Goal: Task Accomplishment & Management: Manage account settings

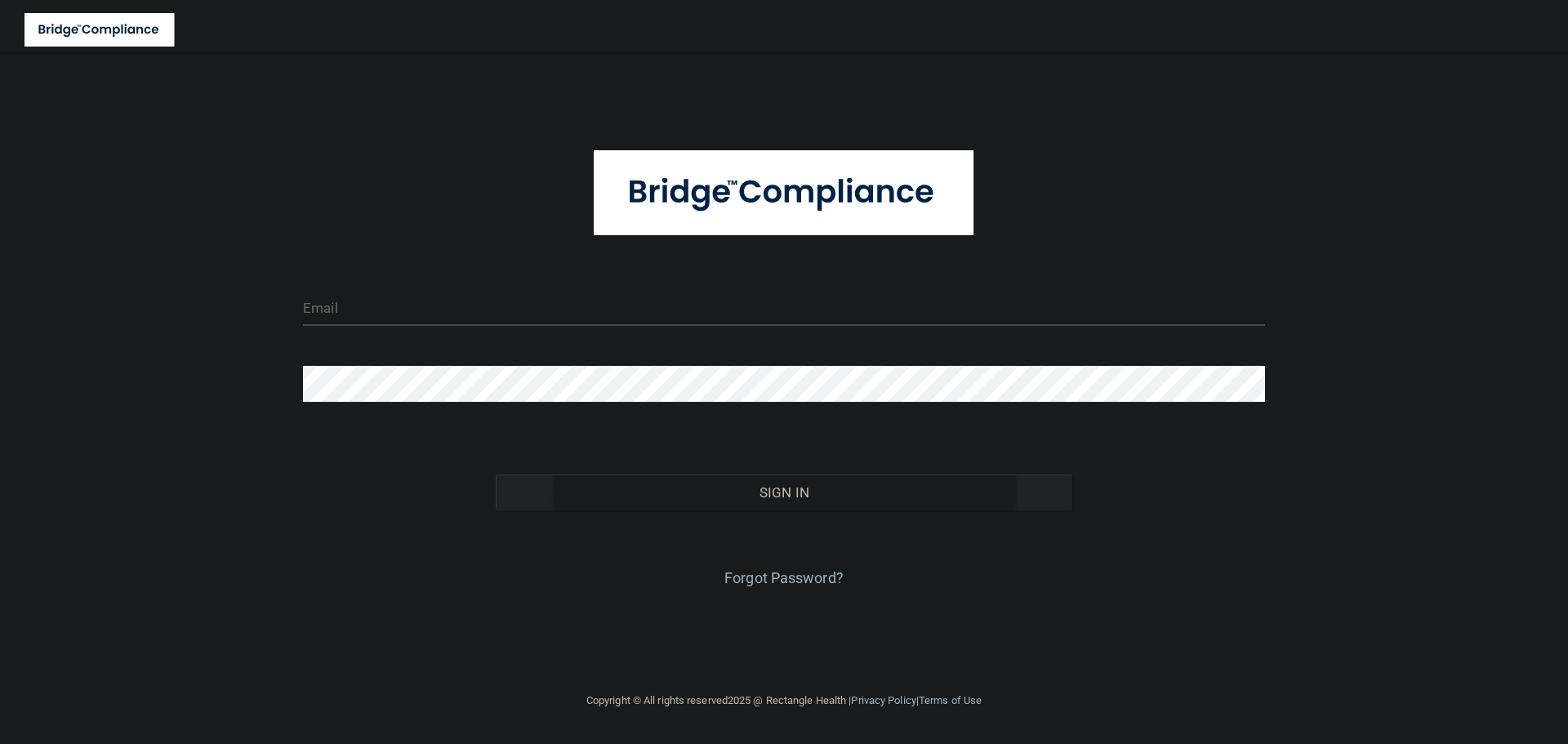
type input "[EMAIL_ADDRESS][DOMAIN_NAME]"
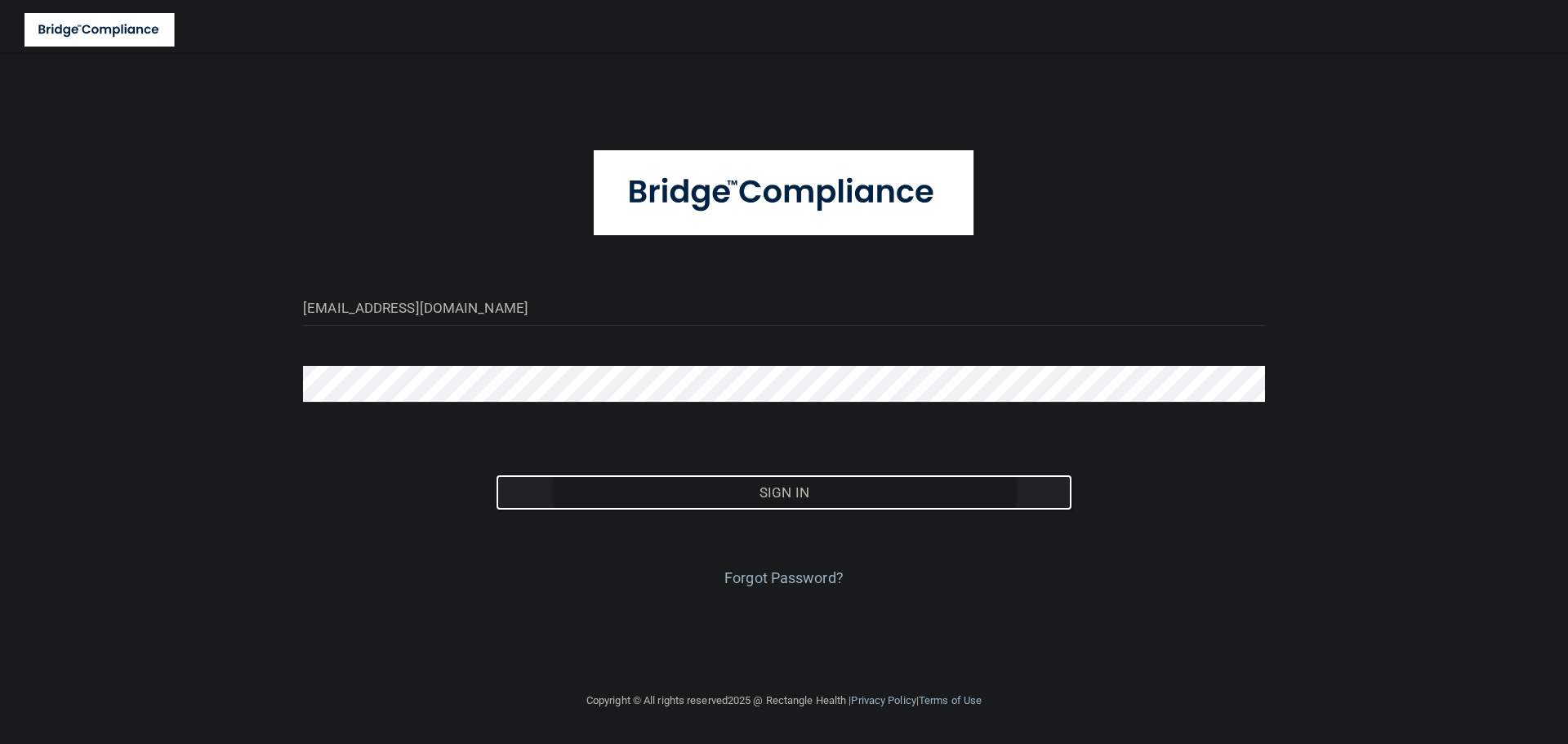
click at [703, 484] on button "Sign In" at bounding box center [784, 492] width 578 height 36
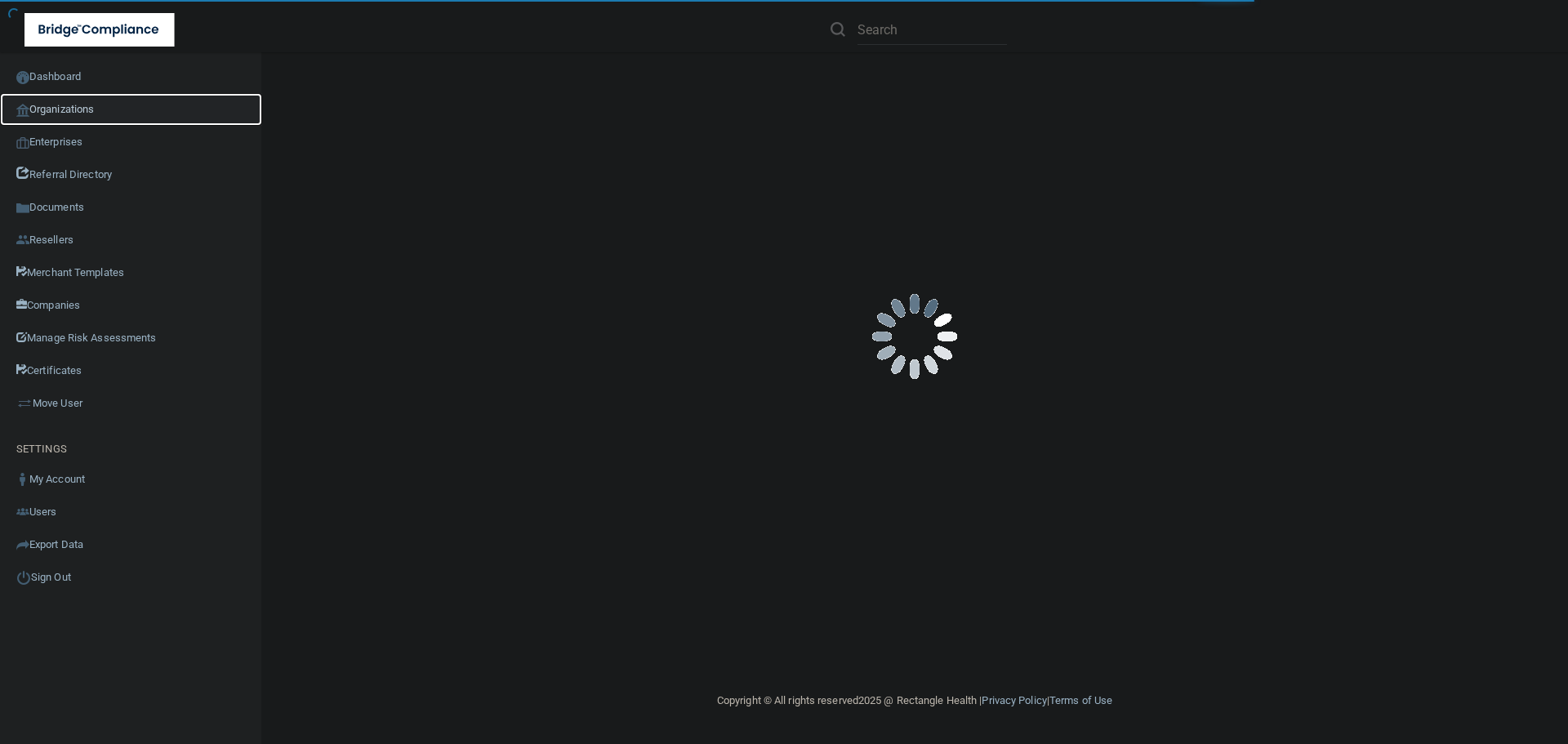
click at [76, 115] on link "Organizations" at bounding box center [131, 109] width 262 height 33
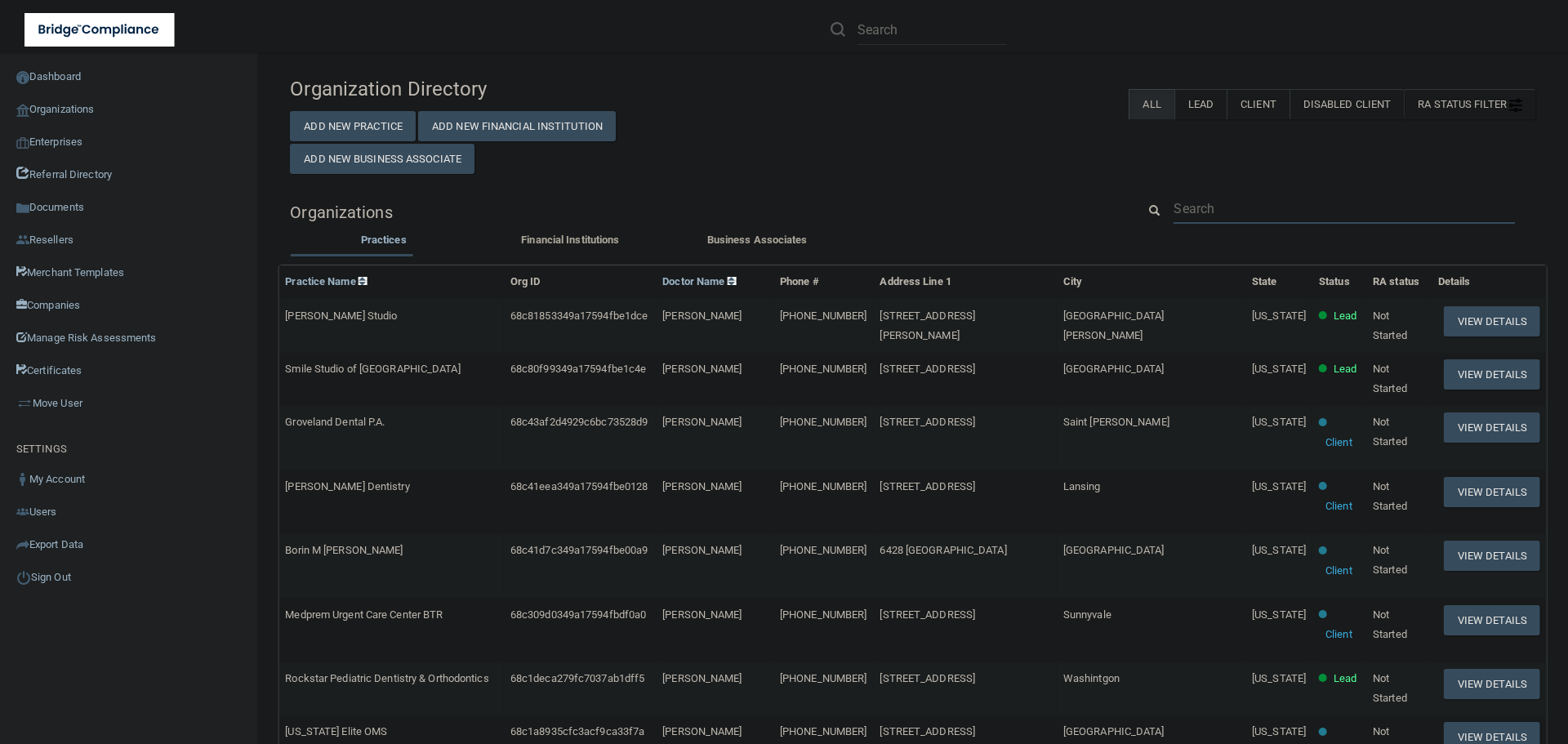
click at [1208, 205] on input "text" at bounding box center [1344, 208] width 342 height 30
paste input "570) 546-7600"
type input "570) 546-7600"
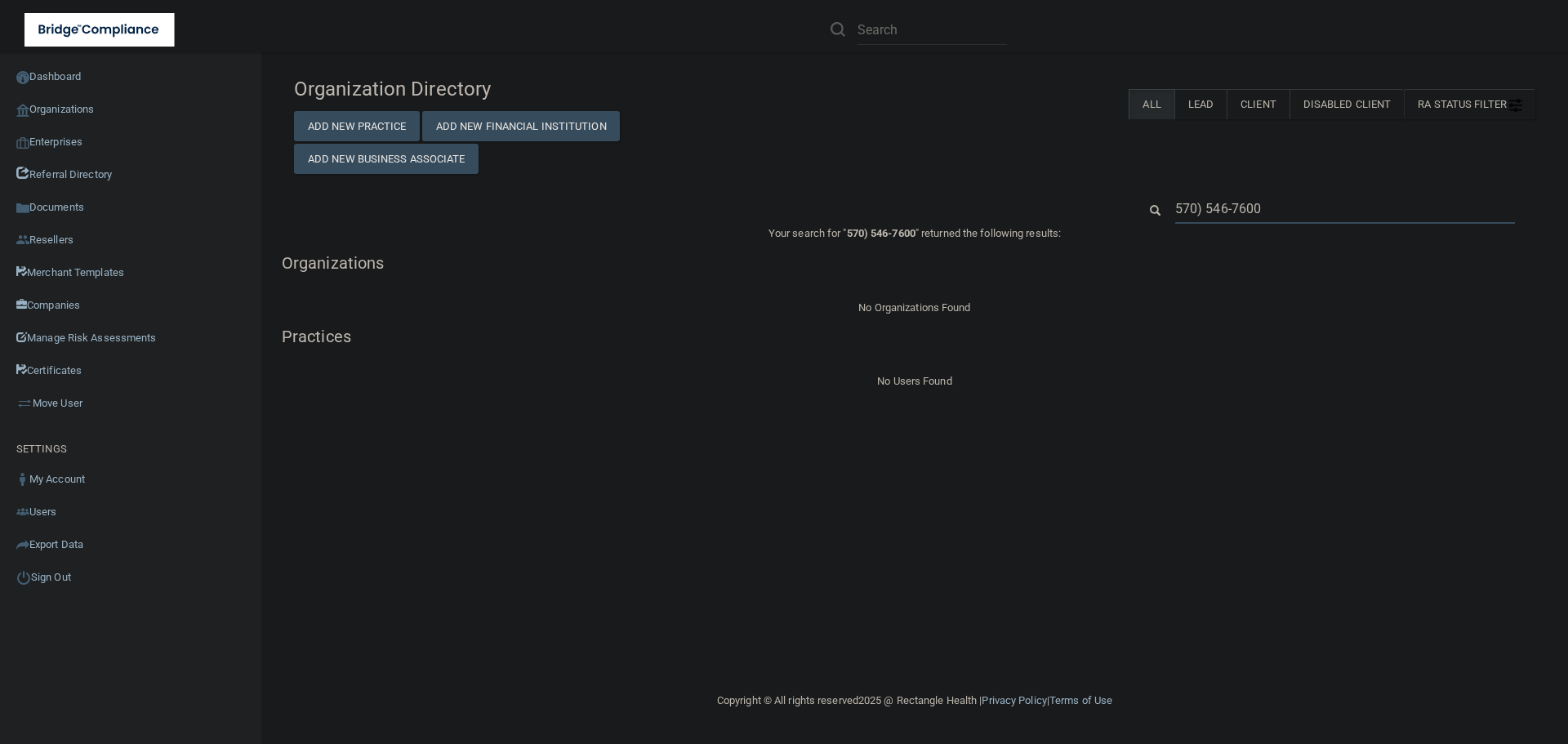
drag, startPoint x: 1346, startPoint y: 201, endPoint x: 1127, endPoint y: 218, distance: 219.7
click at [1127, 218] on div "570) 546-7600" at bounding box center [1336, 208] width 422 height 30
paste input "Keystone OMFS"
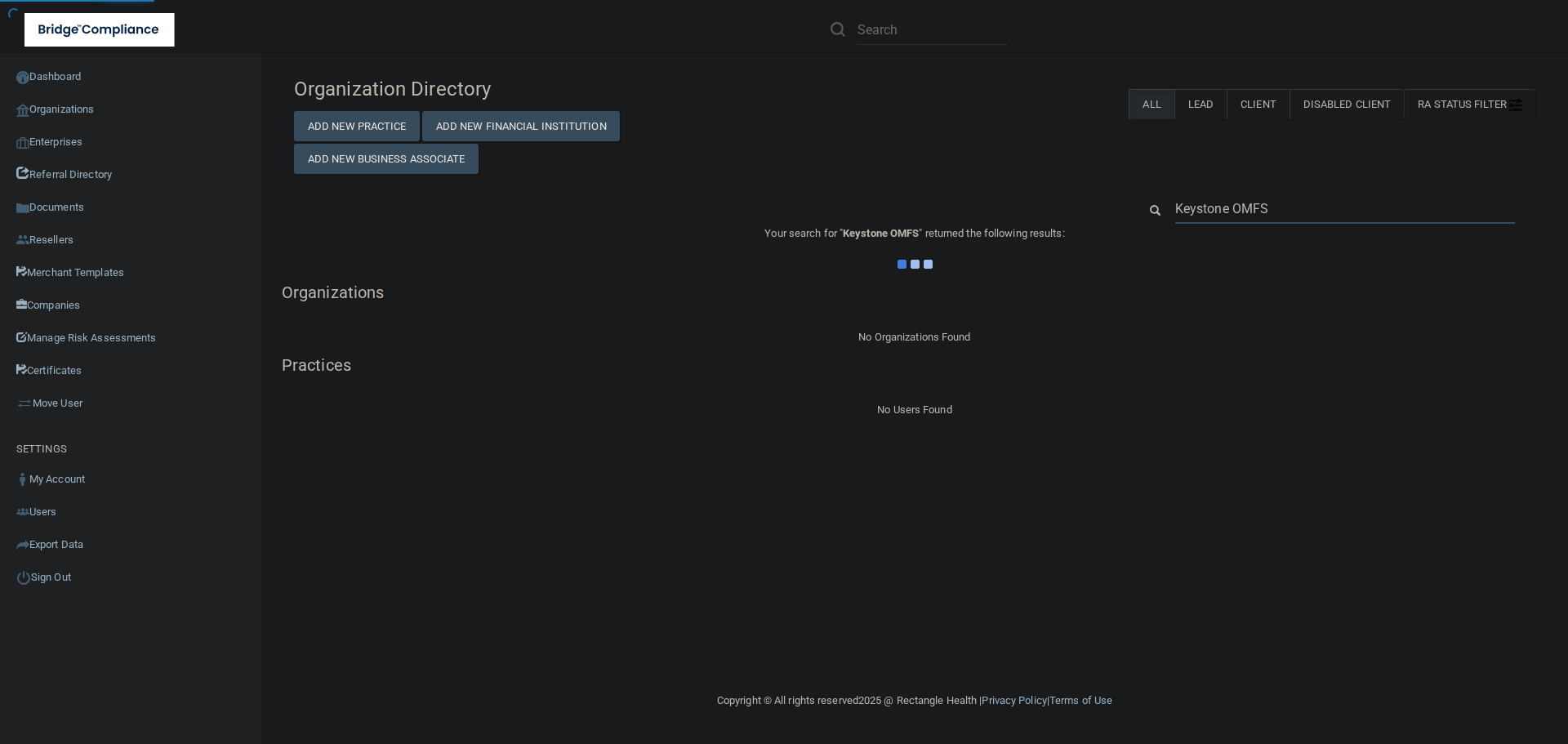
type input "Keystone OMFS"
click at [1033, 161] on div "Organization Directory Add New Practice Add New Financial Institution Add New B…" at bounding box center [915, 121] width 1266 height 106
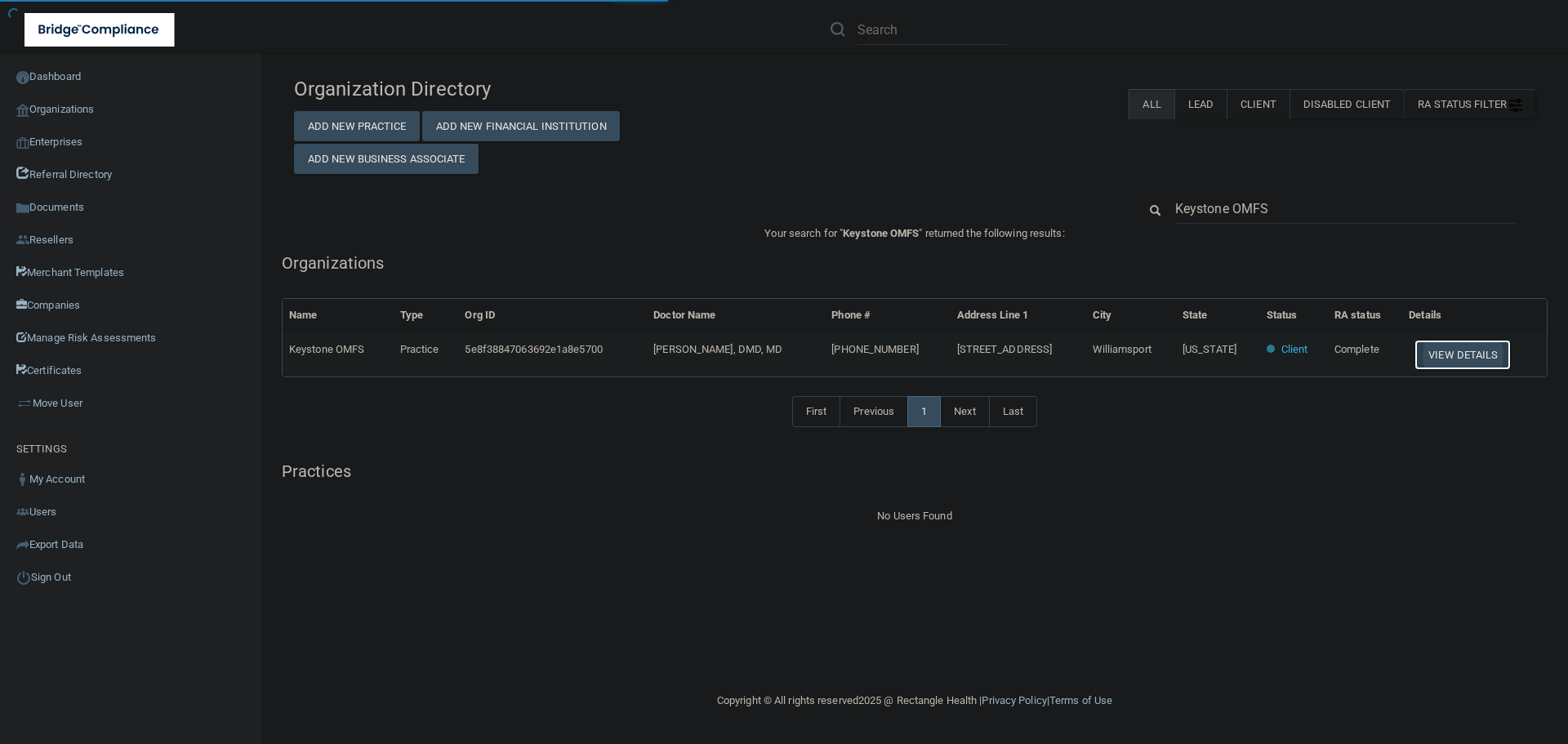
click at [1449, 351] on button "View Details" at bounding box center [1463, 354] width 97 height 30
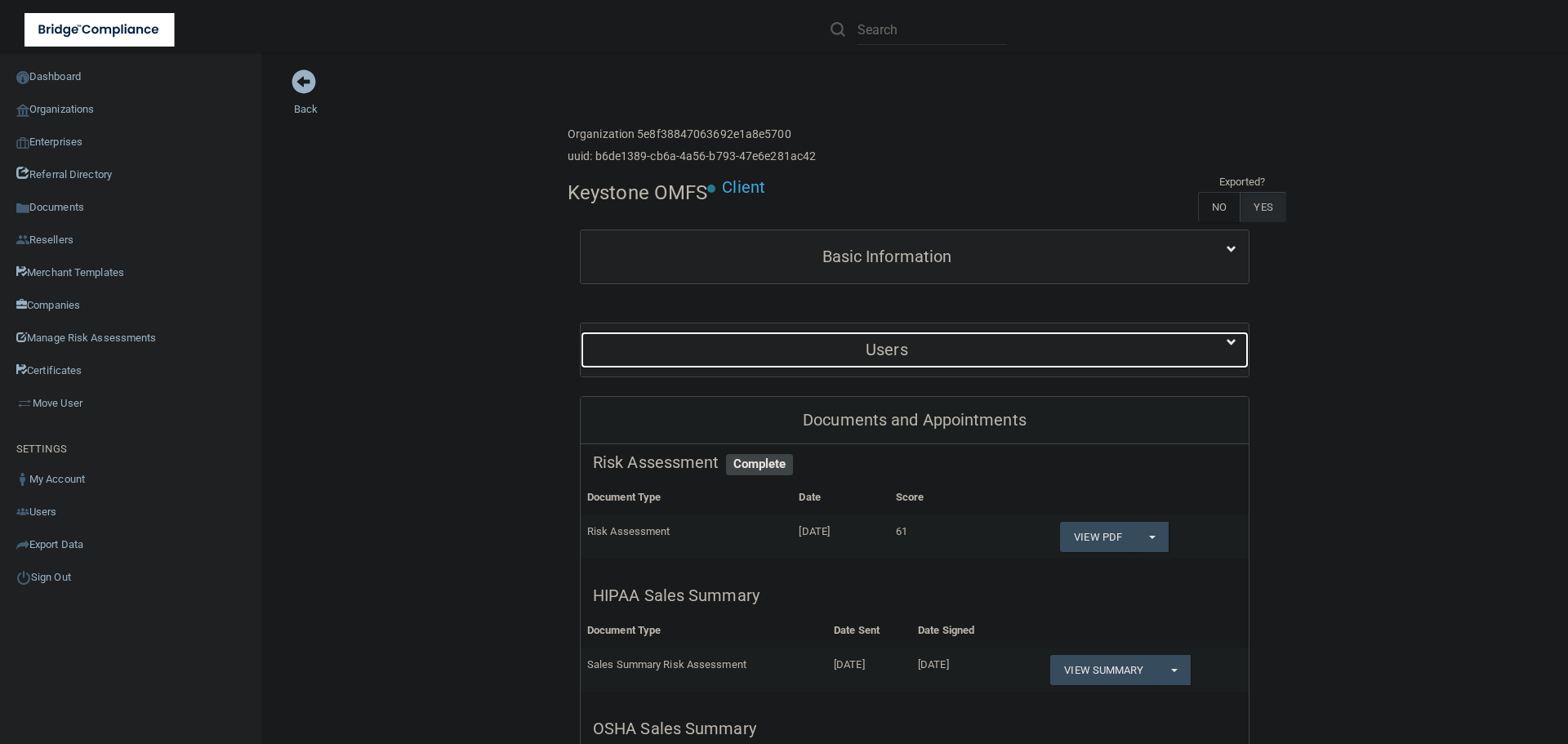
click at [864, 352] on h5 "Users" at bounding box center [886, 350] width 588 height 18
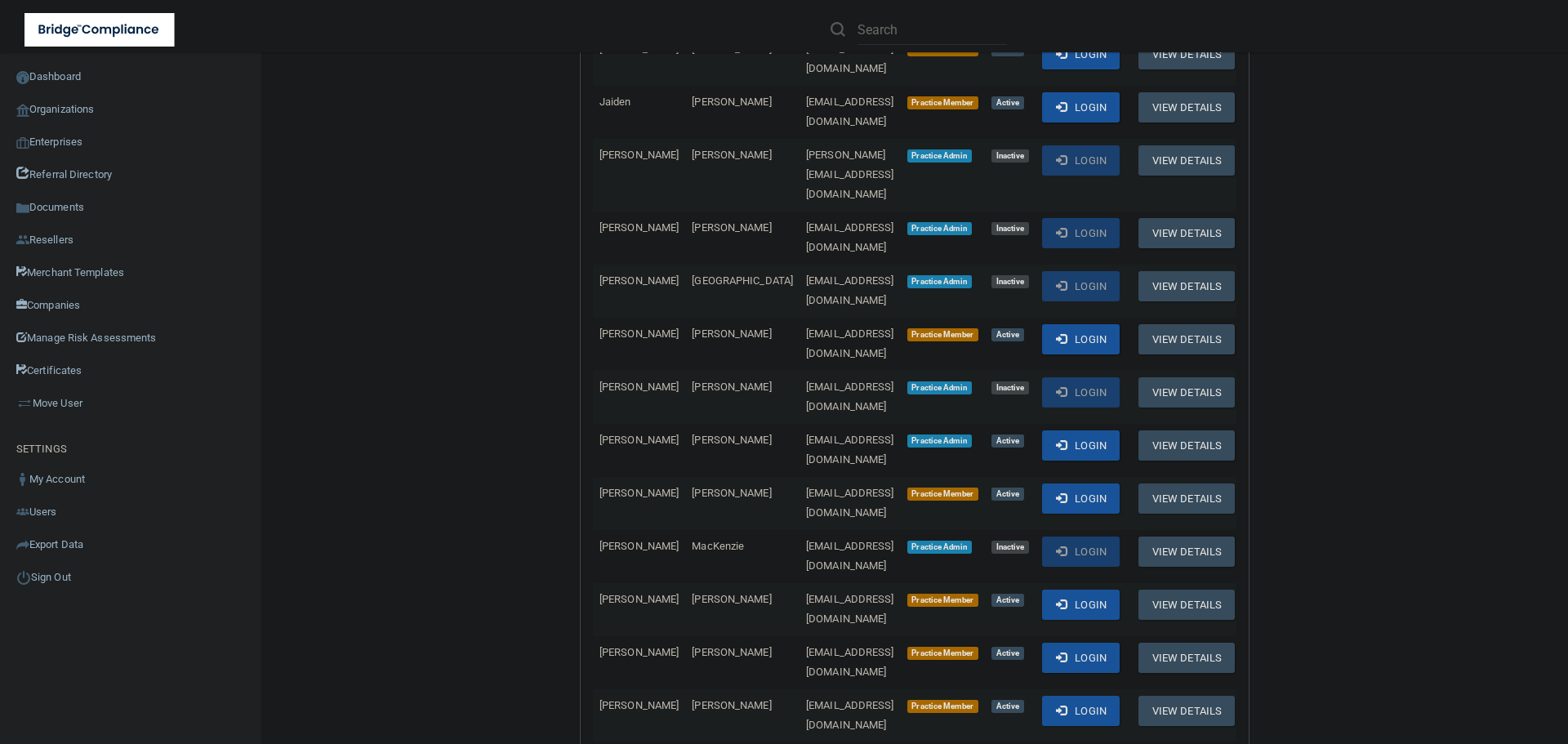
scroll to position [816, 0]
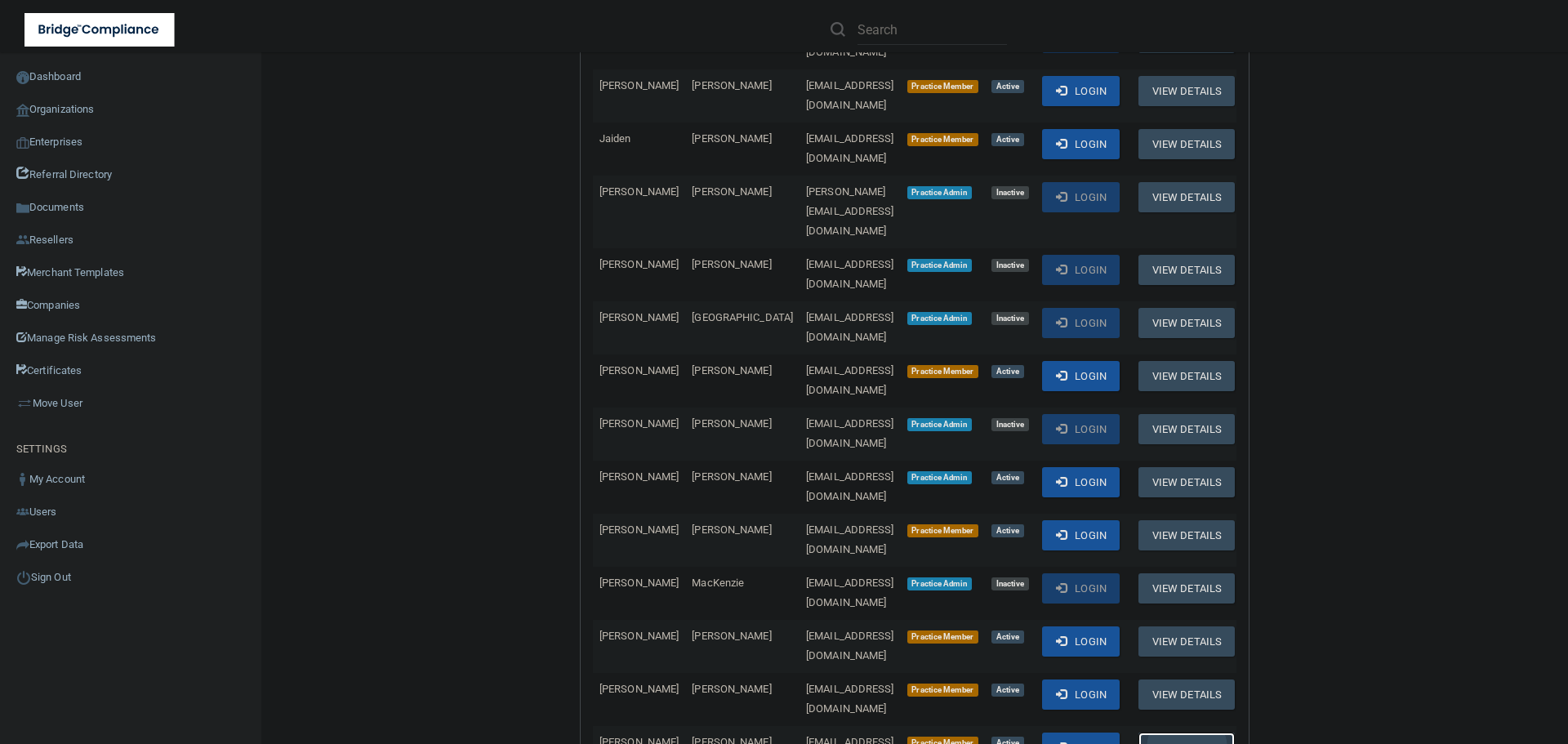
click at [1193, 732] on button "View Details" at bounding box center [1187, 747] width 97 height 30
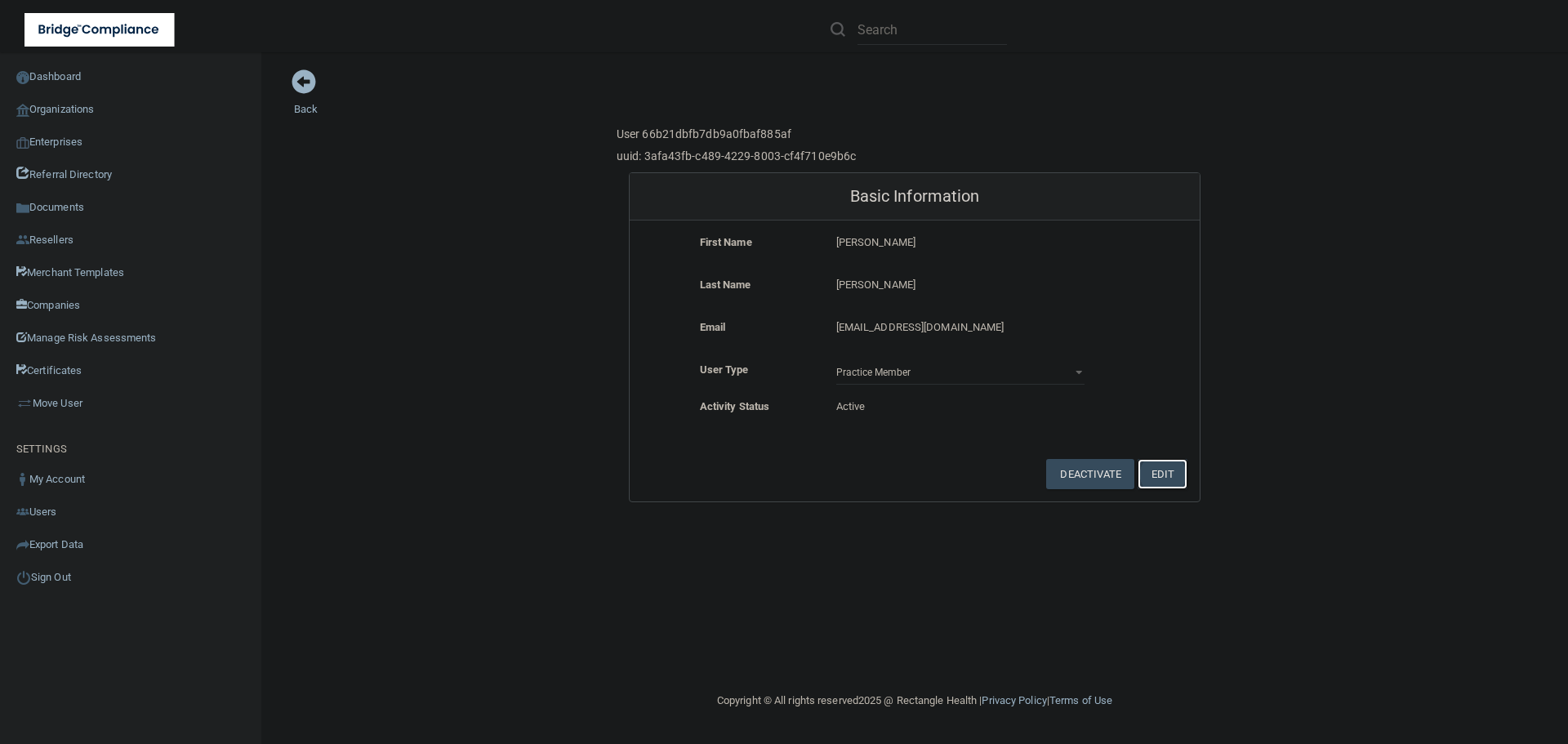
click at [1174, 469] on button "Edit" at bounding box center [1163, 474] width 50 height 30
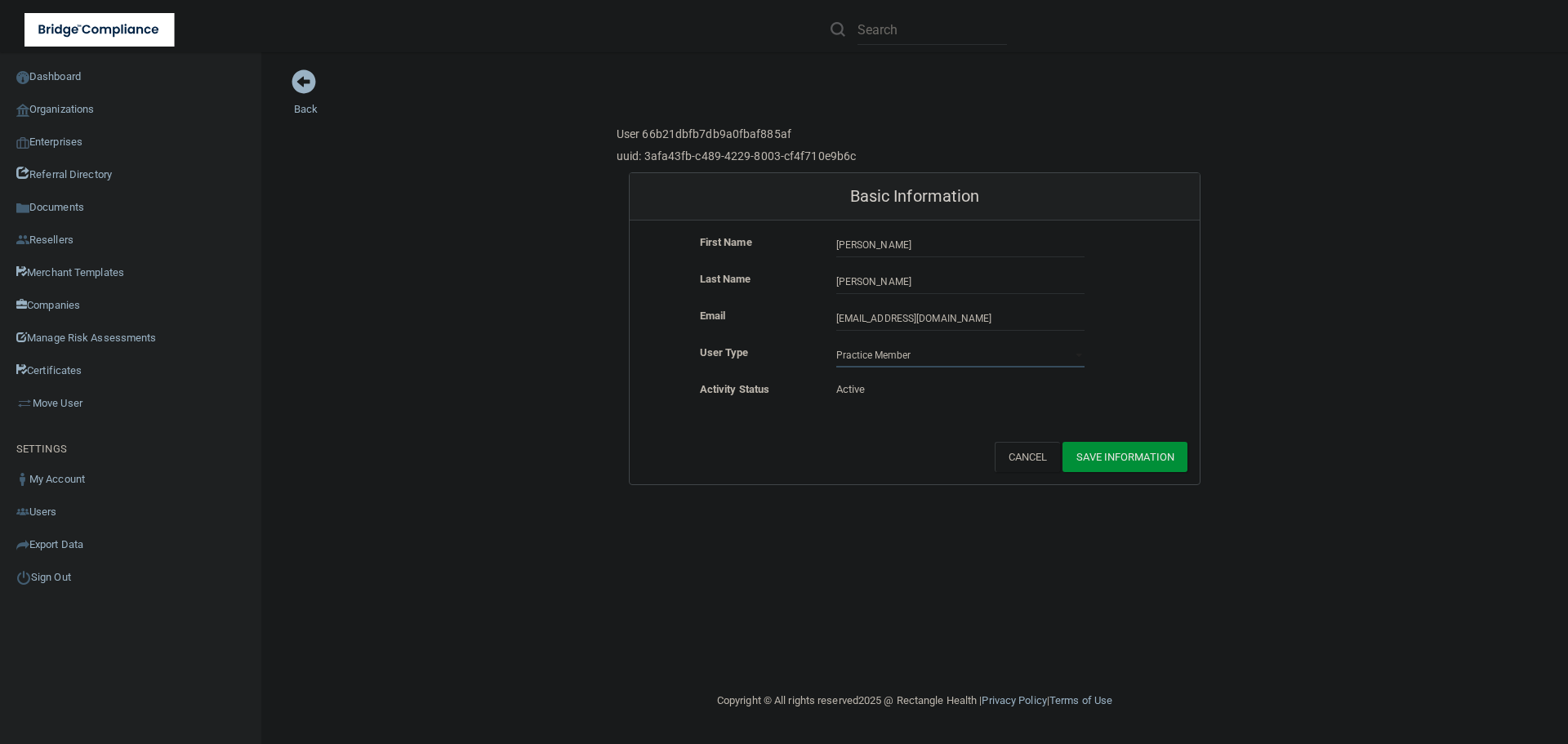
click at [928, 351] on select "Practice Admin Practice Member Financial Institution Admin Business Associate A…" at bounding box center [960, 355] width 249 height 25
select select "practice_admin"
click at [836, 343] on select "Practice Admin Practice Member Financial Institution Admin Business Associate A…" at bounding box center [960, 355] width 249 height 25
click at [1132, 455] on button "Save Information" at bounding box center [1124, 456] width 125 height 30
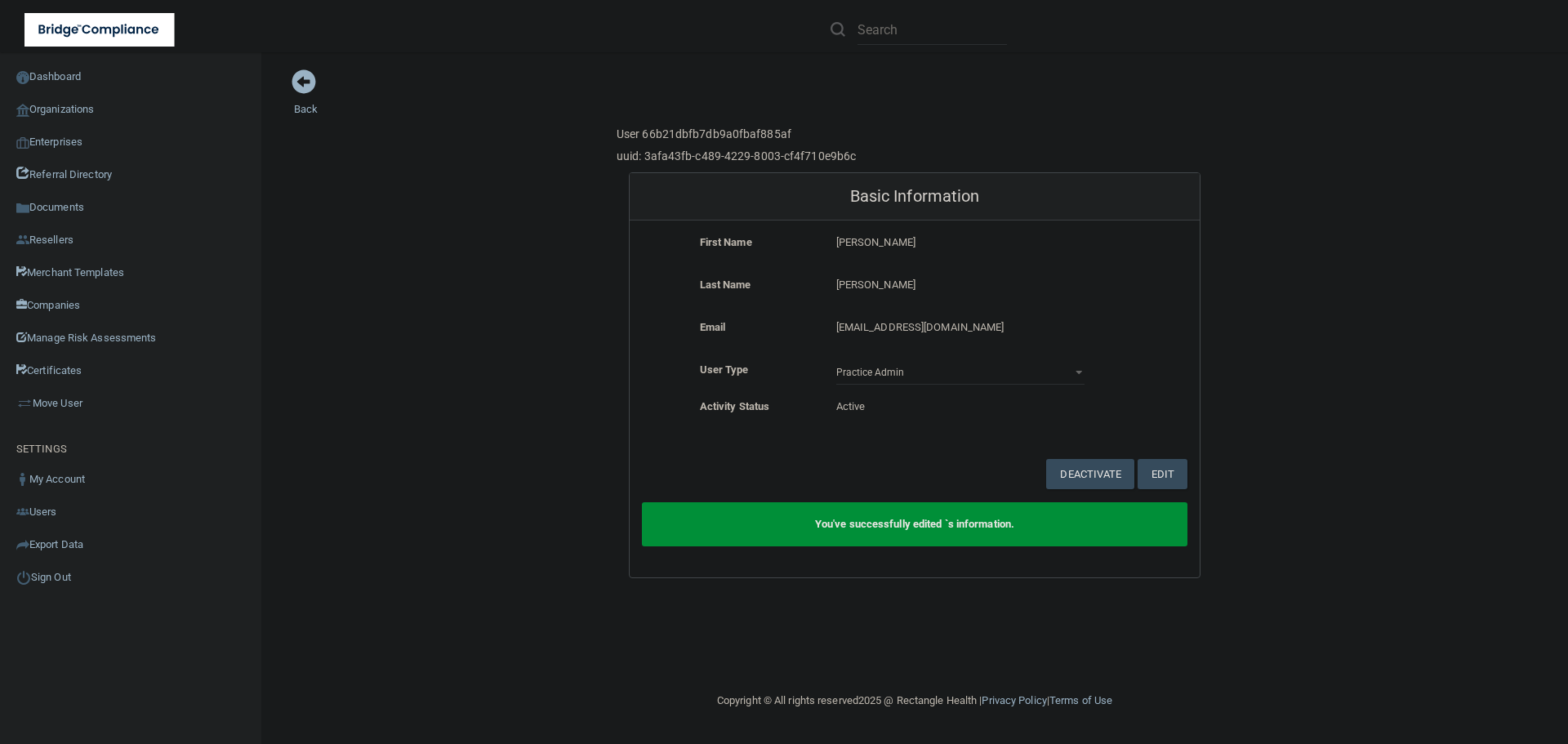
click at [299, 101] on div "Back User 66b21dbfb7db9a0fbaf885af uuid: 3afa43fb-c489-4229-8003-cf4f710e9b6c B…" at bounding box center [915, 322] width 1242 height 509
click at [300, 109] on link "Back" at bounding box center [306, 98] width 24 height 32
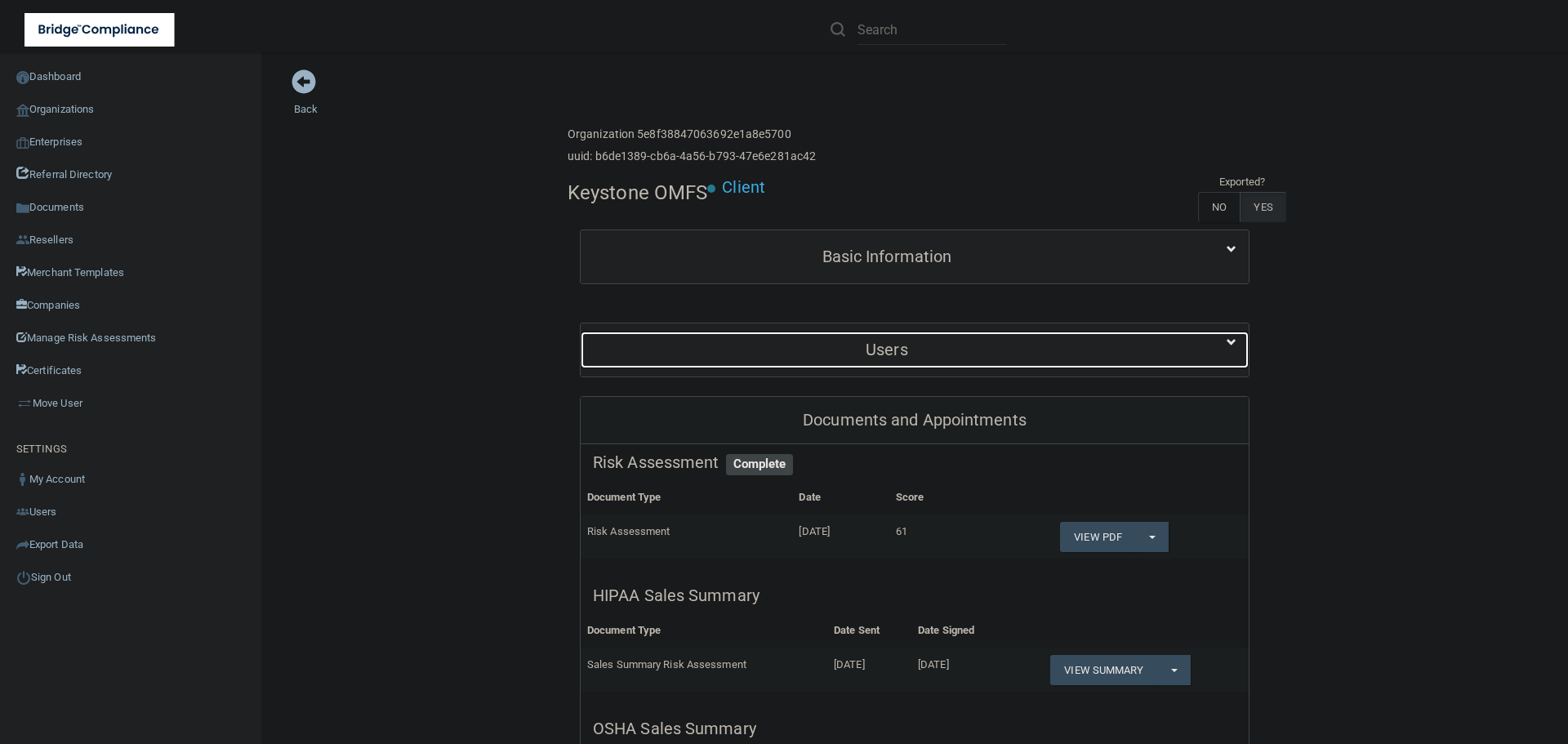
click at [737, 345] on h5 "Users" at bounding box center [886, 350] width 588 height 18
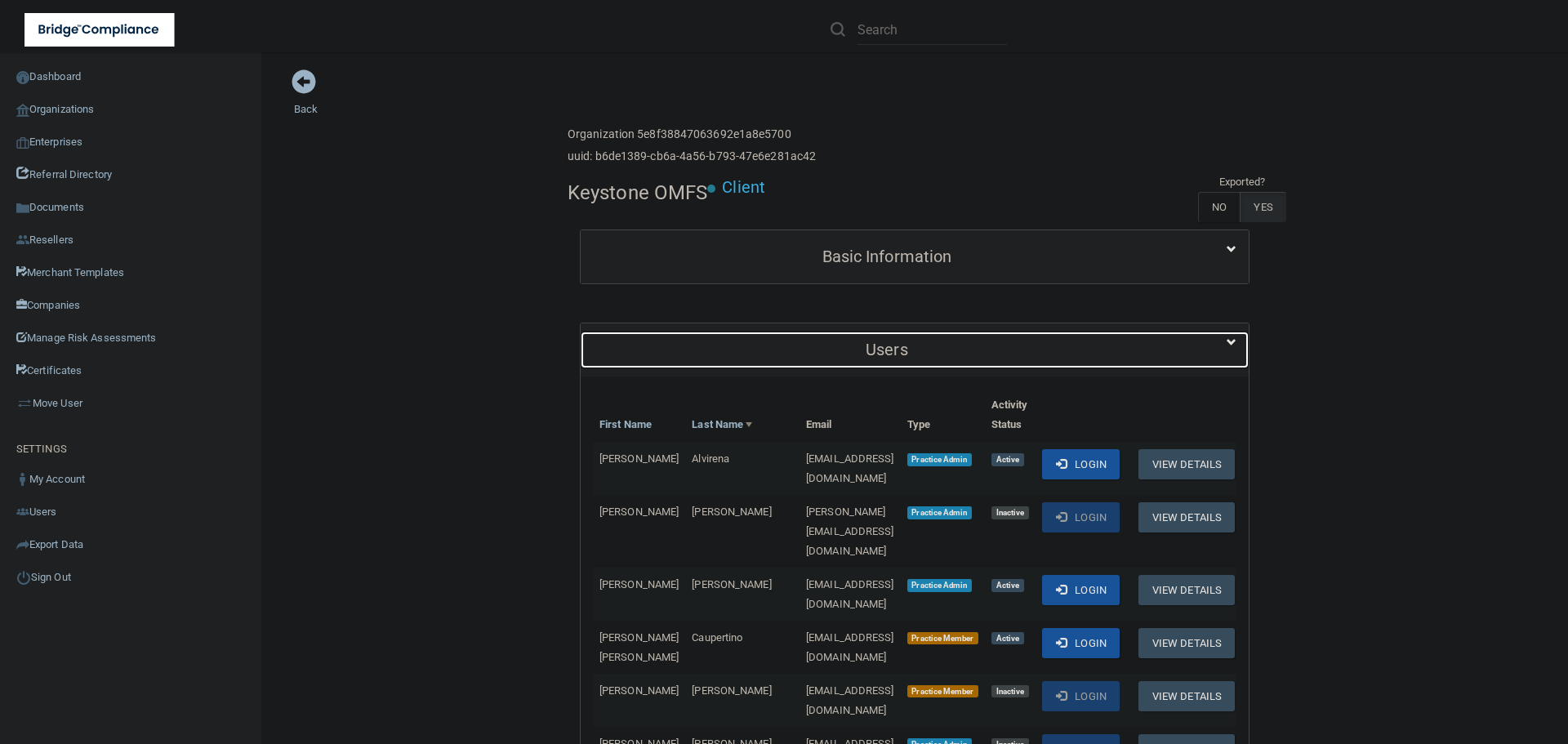
click at [757, 342] on h5 "Users" at bounding box center [886, 350] width 588 height 18
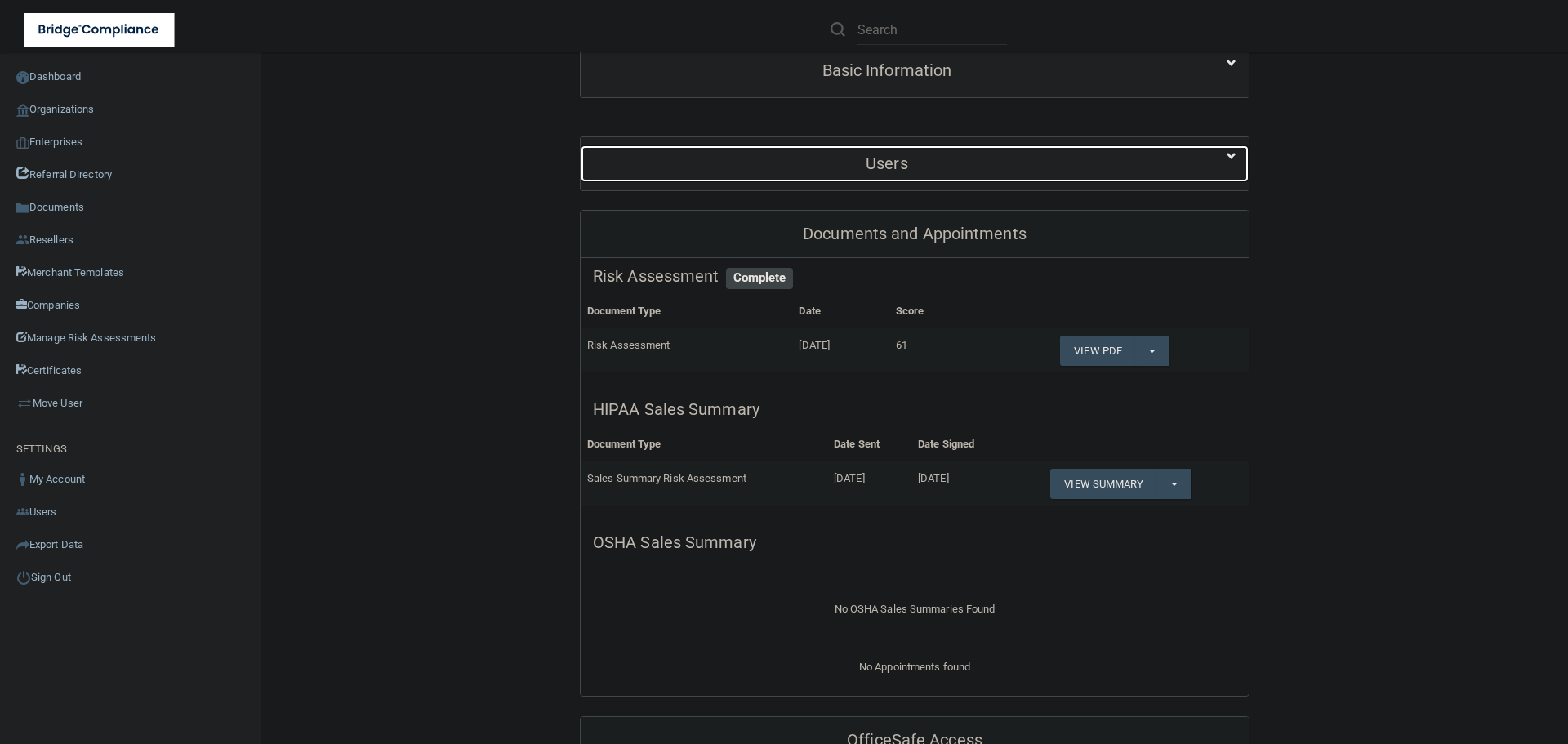
scroll to position [82, 0]
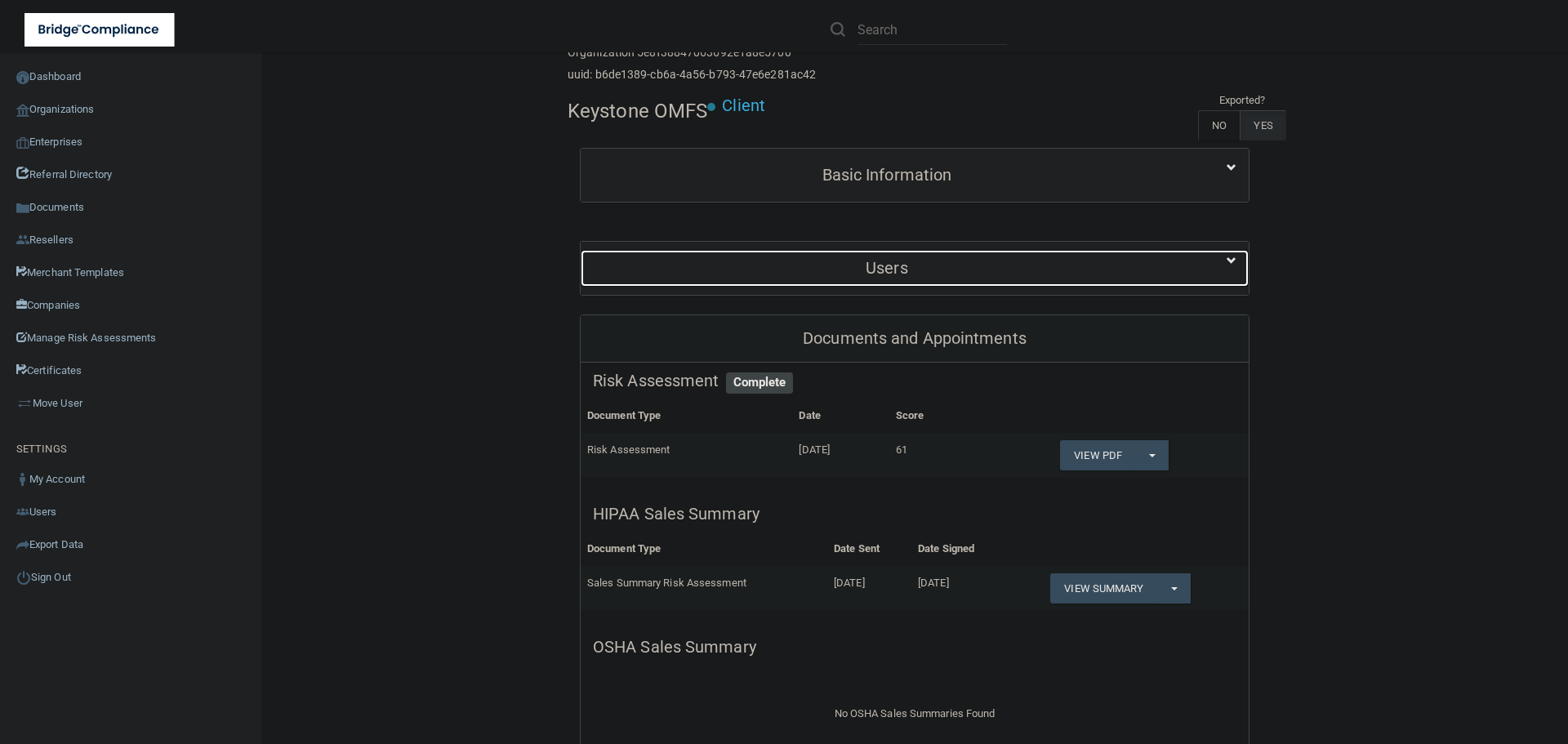
click at [841, 263] on h5 "Users" at bounding box center [886, 268] width 588 height 18
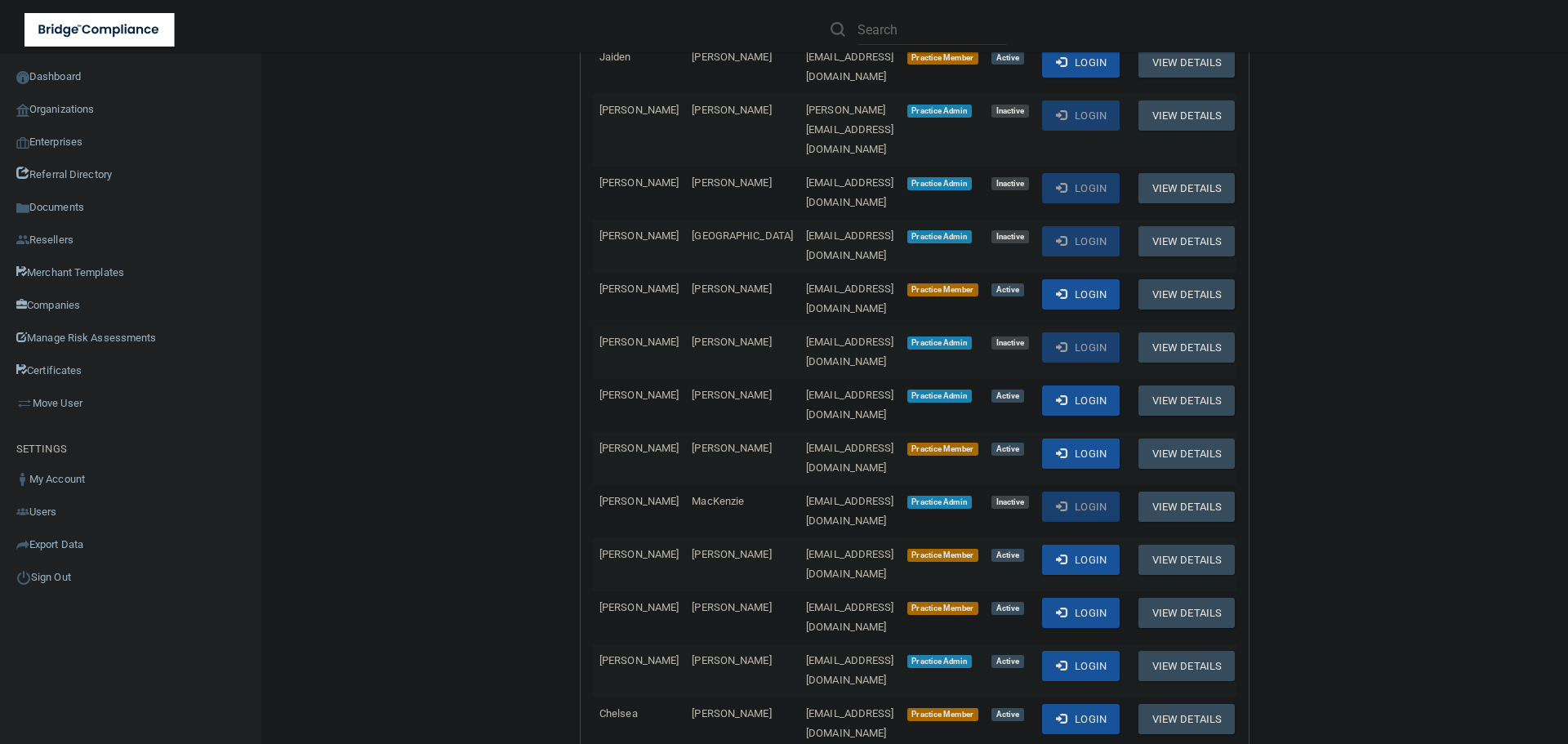
scroll to position [980, 0]
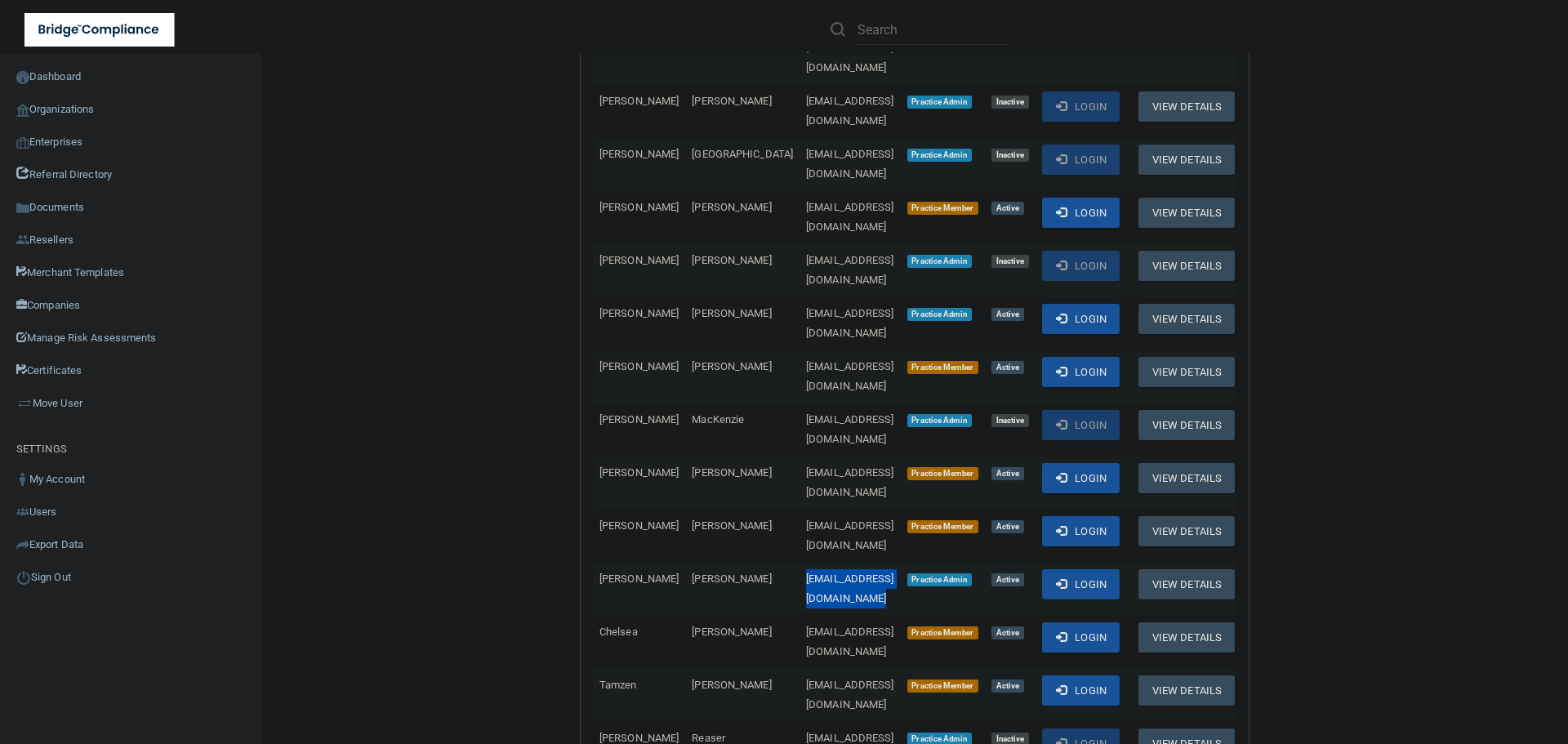
drag, startPoint x: 895, startPoint y: 360, endPoint x: 734, endPoint y: 365, distance: 161.1
click at [800, 563] on td "[EMAIL_ADDRESS][DOMAIN_NAME]" at bounding box center [850, 589] width 101 height 53
copy span "[EMAIL_ADDRESS][DOMAIN_NAME]"
